Goal: Information Seeking & Learning: Learn about a topic

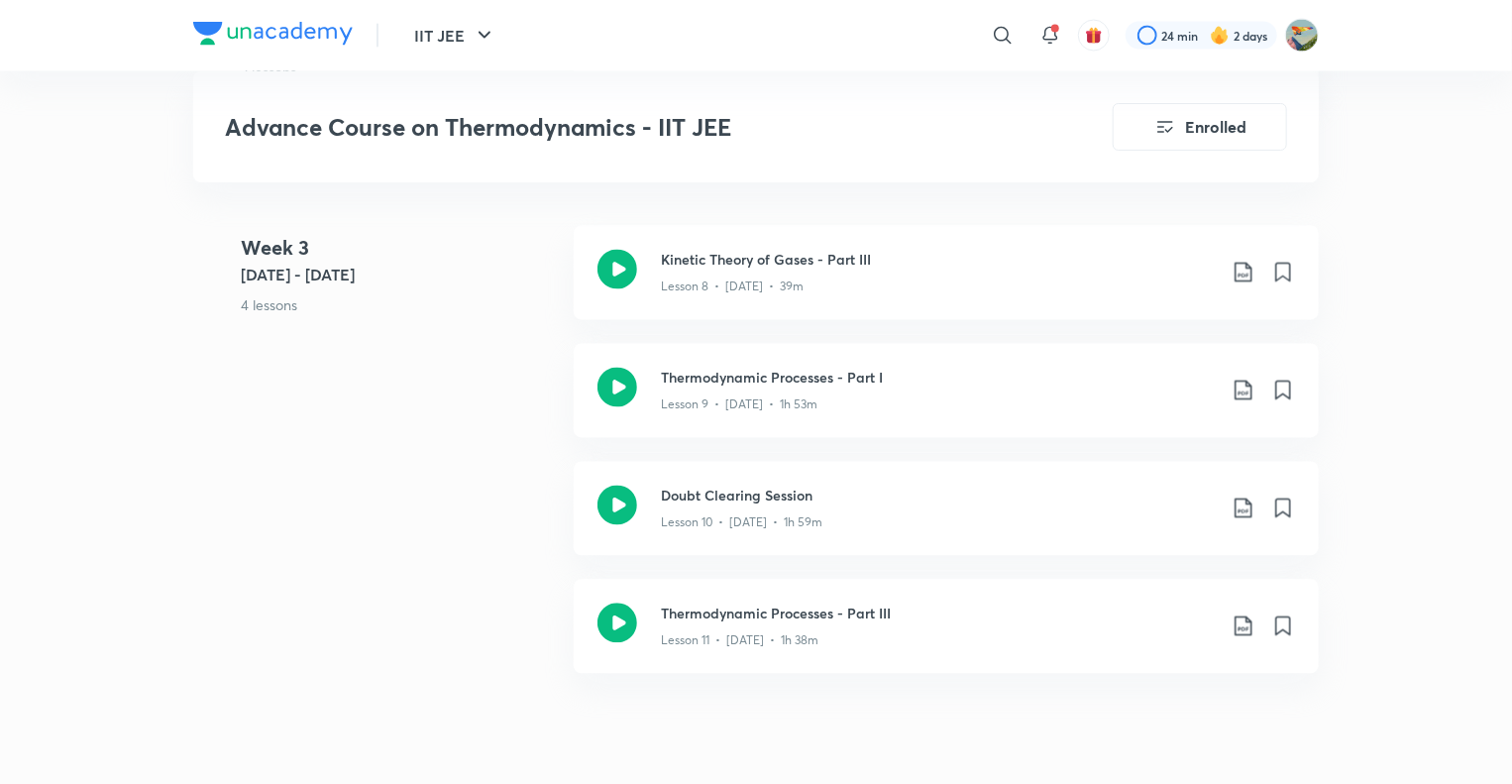
scroll to position [1787, 0]
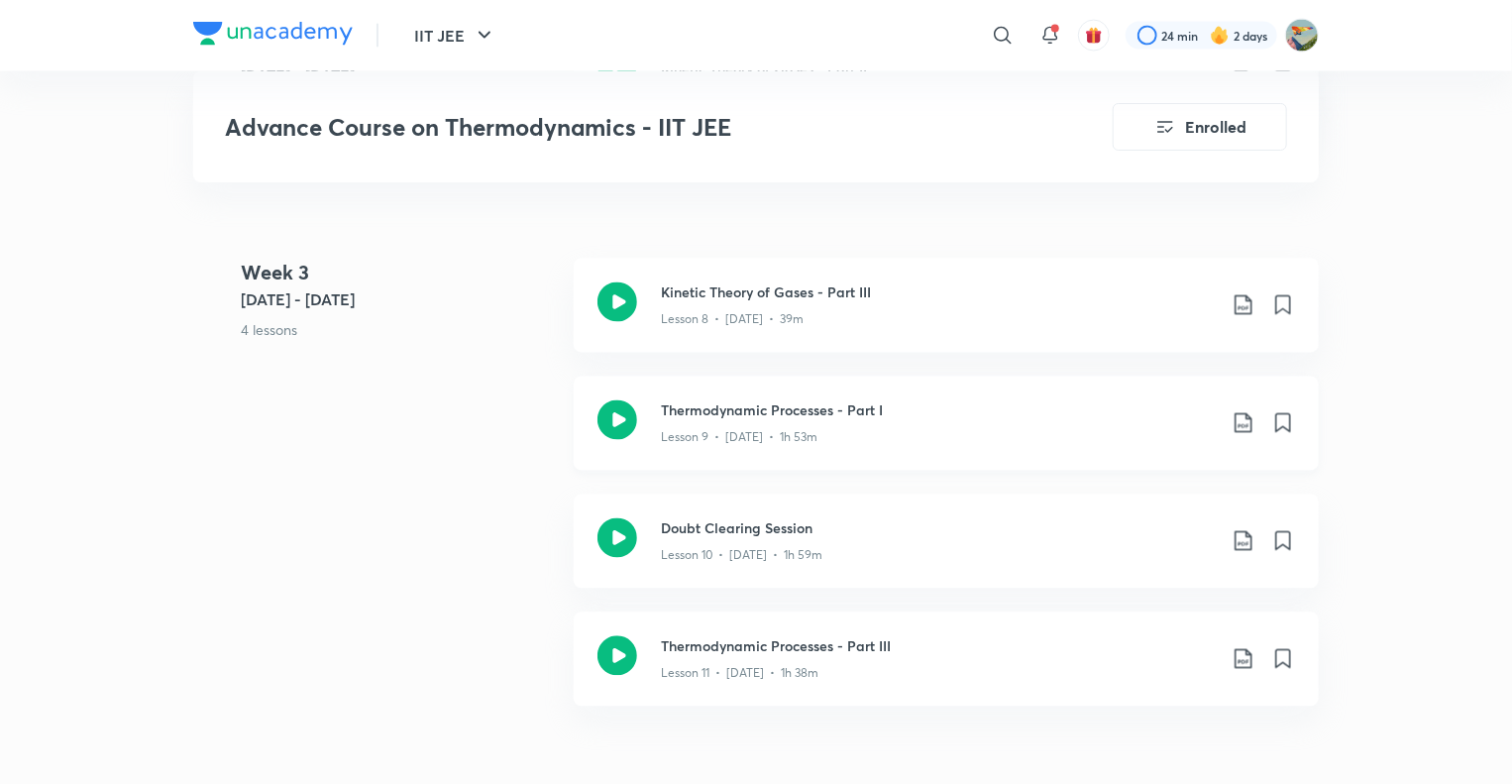
click at [1246, 428] on icon at bounding box center [1244, 423] width 24 height 24
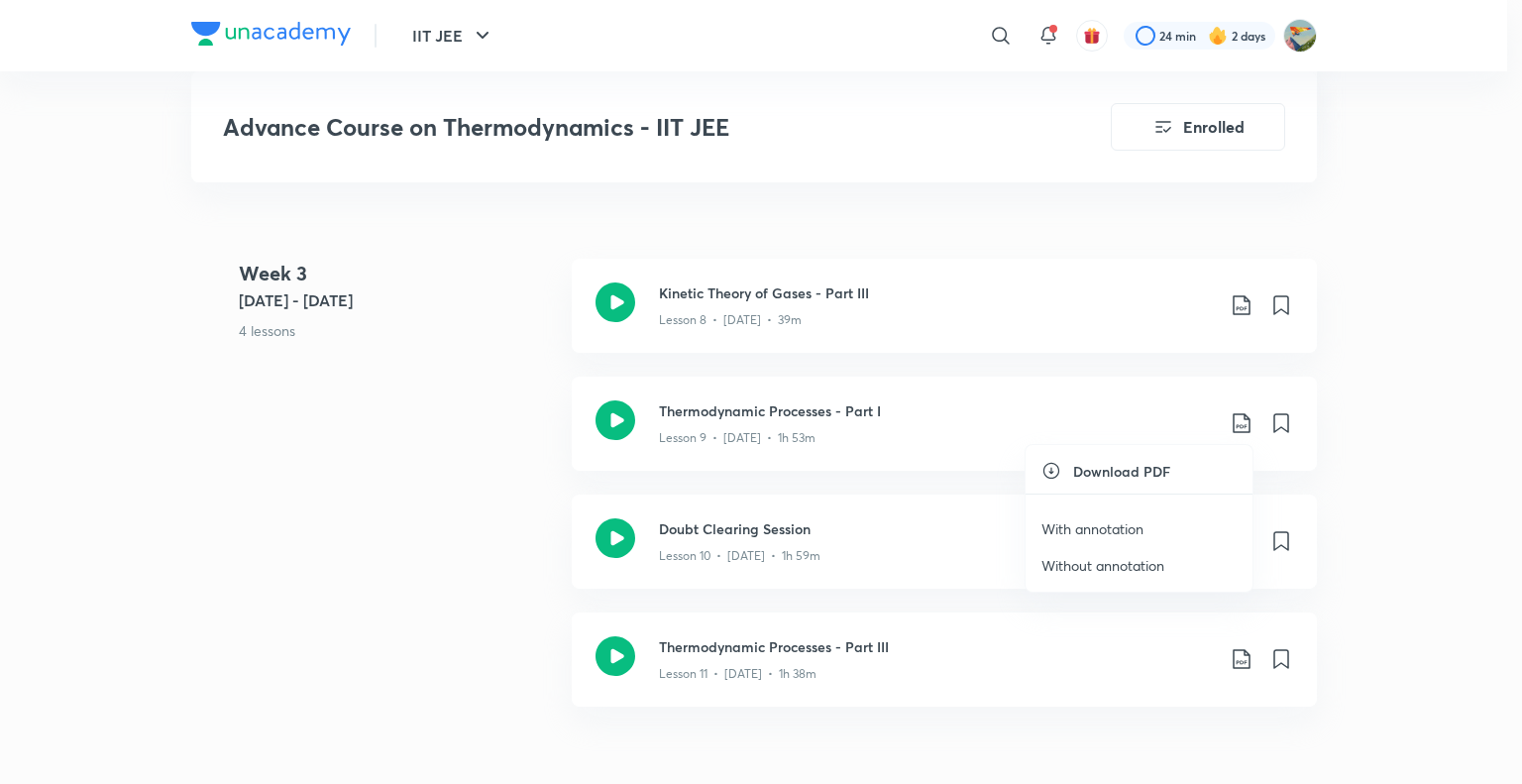
click at [1068, 526] on p "With annotation" at bounding box center [1092, 528] width 102 height 21
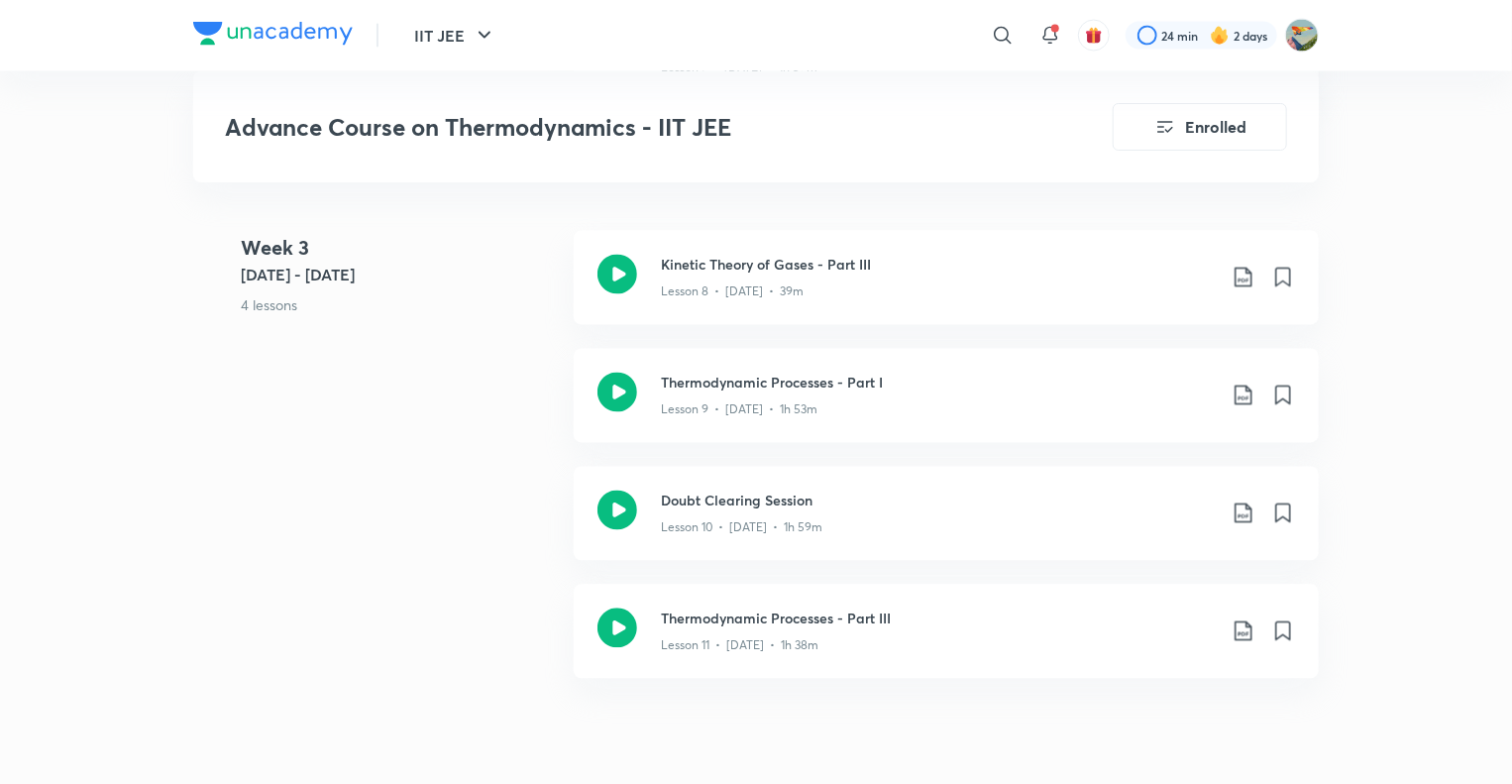
scroll to position [1779, 0]
